Goal: Task Accomplishment & Management: Use online tool/utility

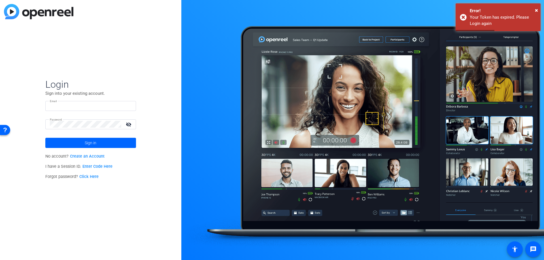
type input "sclausen@associaonline.com"
click at [536, 10] on span "×" at bounding box center [536, 10] width 3 height 7
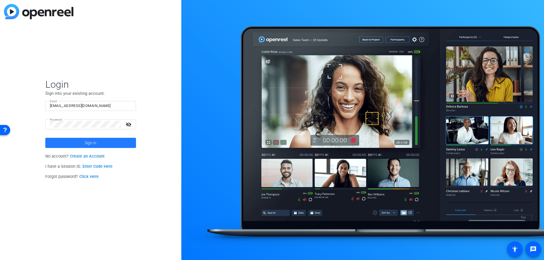
click at [92, 140] on span "Sign in" at bounding box center [91, 143] width 12 height 14
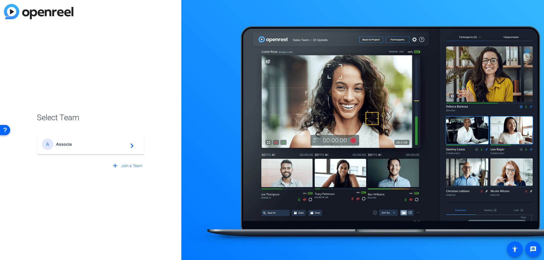
click at [62, 146] on span "Associa" at bounding box center [91, 144] width 71 height 5
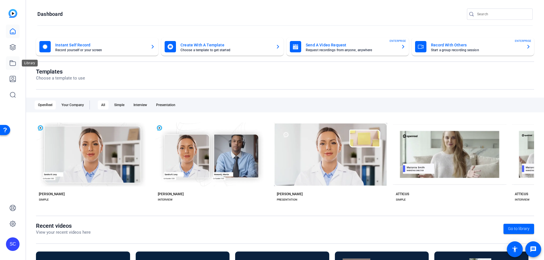
click at [10, 65] on icon at bounding box center [13, 63] width 6 height 5
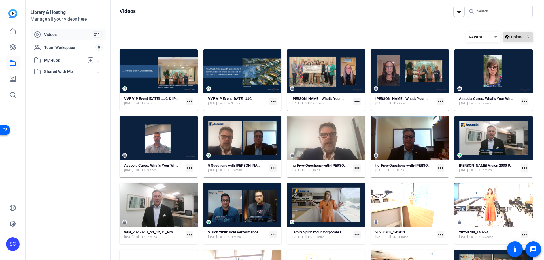
click at [522, 38] on span "Upload File" at bounding box center [520, 37] width 19 height 6
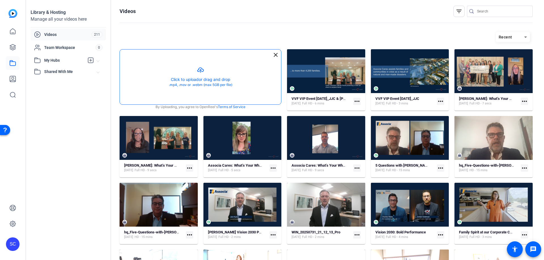
click at [200, 69] on button "button" at bounding box center [200, 77] width 161 height 55
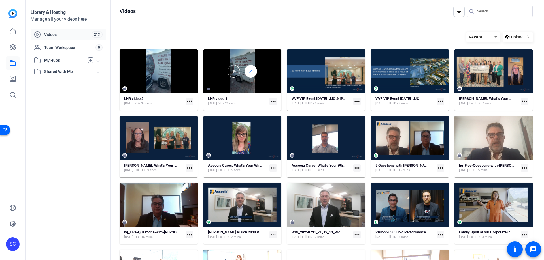
click at [245, 68] on div at bounding box center [250, 71] width 12 height 12
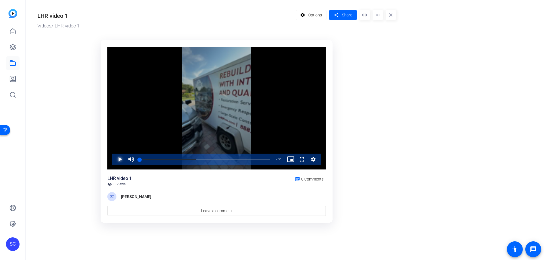
click at [114, 160] on span "Video Player" at bounding box center [114, 159] width 0 height 11
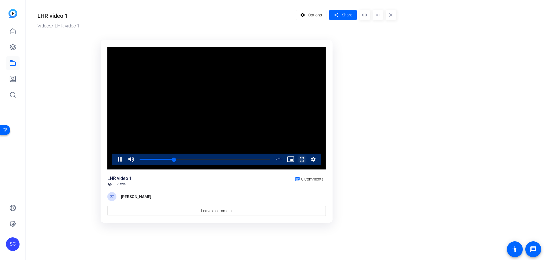
click at [296, 159] on span "Video Player" at bounding box center [296, 159] width 0 height 11
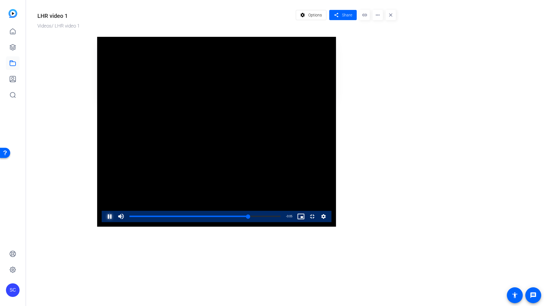
click at [104, 222] on span "Video Player" at bounding box center [104, 216] width 0 height 11
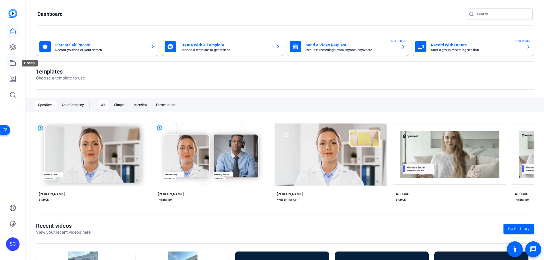
click at [9, 65] on link at bounding box center [13, 63] width 14 height 14
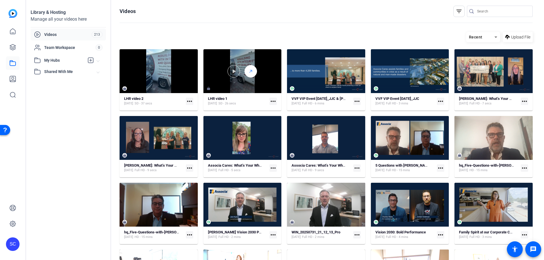
click at [249, 71] on icon at bounding box center [250, 71] width 5 height 7
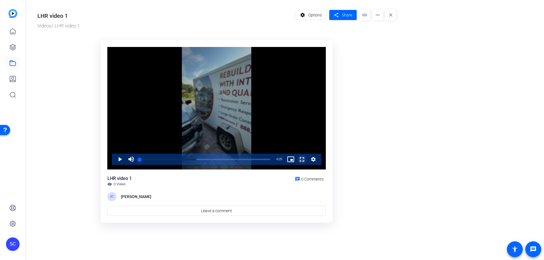
click at [296, 159] on span "Video Player" at bounding box center [296, 159] width 0 height 11
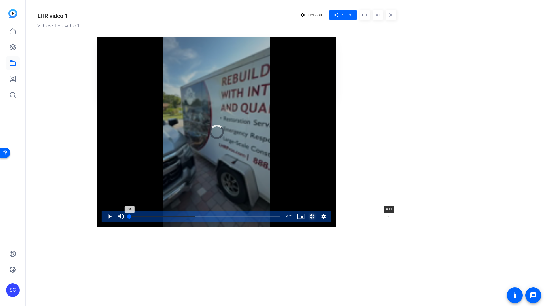
click at [389, 217] on div "0:14" at bounding box center [389, 216] width 0 height 1
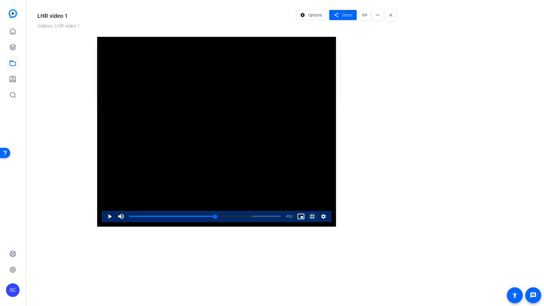
click at [306, 222] on span "Video Player" at bounding box center [306, 216] width 0 height 11
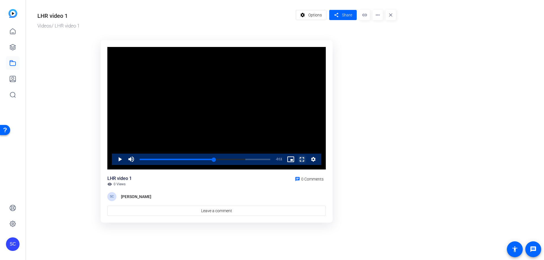
click at [296, 161] on span "Video Player" at bounding box center [296, 159] width 0 height 11
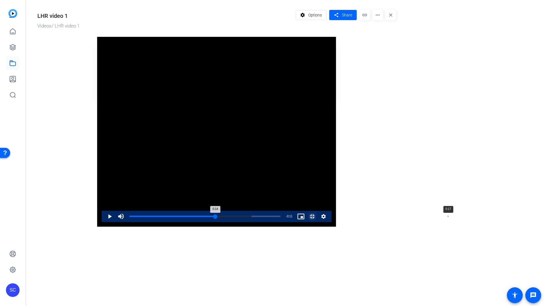
click at [283, 222] on div "Loaded : 80.90% 0:17 0:14" at bounding box center [205, 216] width 157 height 11
click at [280, 217] on div "Loaded : 80.90% 0:19 0:19" at bounding box center [204, 216] width 151 height 1
click at [283, 222] on div "Loaded : 80.90% 0:21 0:19" at bounding box center [205, 216] width 157 height 11
click at [280, 217] on div "Loaded : 100.00% 0:22 0:21" at bounding box center [204, 216] width 151 height 1
click at [543, 217] on div "0:23" at bounding box center [548, 216] width 0 height 1
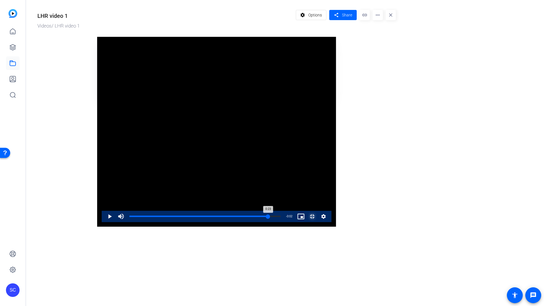
click at [280, 217] on div "Loaded : 100.00% 0:24 0:23" at bounding box center [204, 216] width 151 height 1
click at [481, 217] on div "0:19" at bounding box center [481, 216] width 0 height 1
click at [247, 217] on div "0:20" at bounding box center [188, 216] width 118 height 1
click at [283, 222] on div "Loaded : 100.00% 0:15 0:16" at bounding box center [205, 216] width 157 height 11
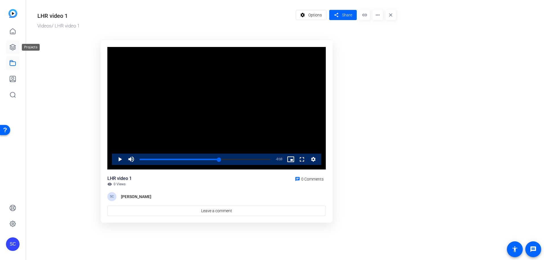
click at [15, 46] on icon at bounding box center [13, 47] width 6 height 6
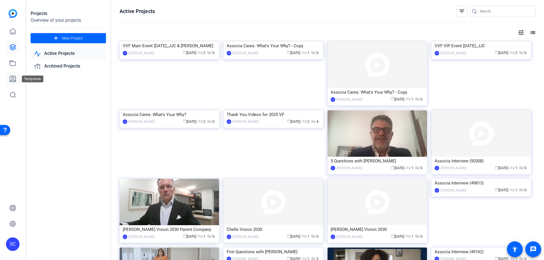
click at [14, 80] on icon at bounding box center [13, 79] width 6 height 6
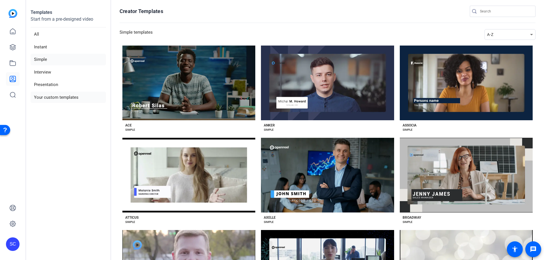
click at [53, 96] on li "Your custom templates" at bounding box center [68, 98] width 75 height 12
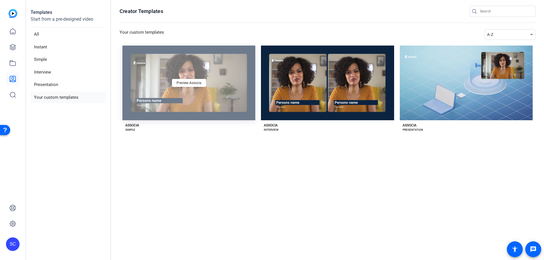
click at [212, 83] on div "Preview Associa" at bounding box center [188, 83] width 133 height 75
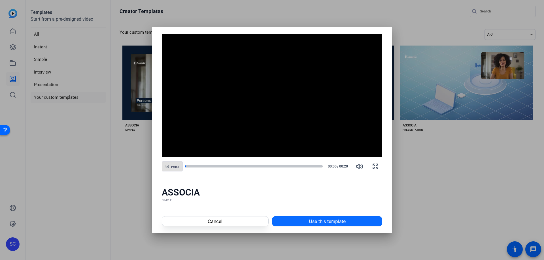
click at [300, 221] on span at bounding box center [327, 222] width 110 height 14
